Goal: Check status: Check status

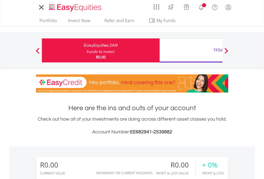
scroll to position [51, 84]
click at [87, 50] on div "Funds to invest:" at bounding box center [101, 51] width 28 height 5
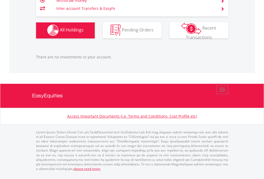
scroll to position [51, 84]
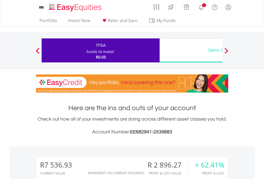
scroll to position [51, 84]
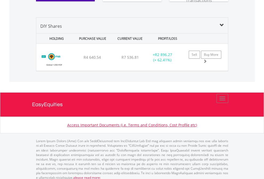
scroll to position [614, 0]
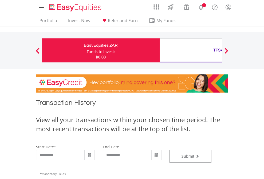
type input "**********"
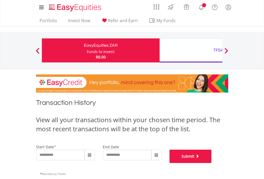
click at [211, 163] on button "Submit" at bounding box center [190, 156] width 42 height 13
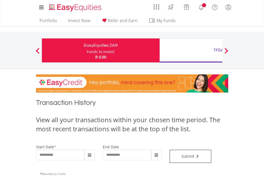
click at [191, 50] on div "TFSA" at bounding box center [218, 49] width 111 height 7
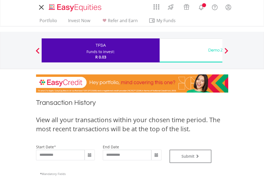
type input "**********"
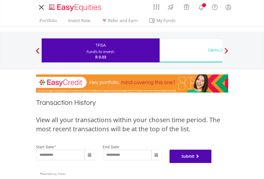
click at [211, 163] on button "Submit" at bounding box center [190, 156] width 42 height 13
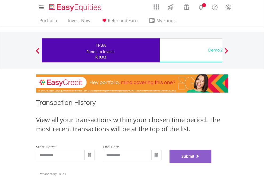
scroll to position [216, 0]
